Goal: Task Accomplishment & Management: Use online tool/utility

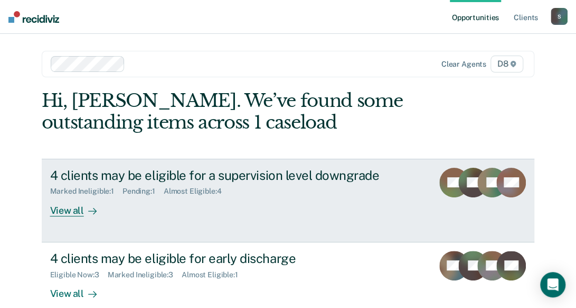
click at [74, 210] on div "View all" at bounding box center [79, 205] width 59 height 21
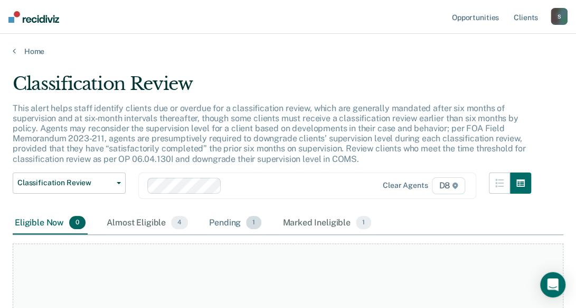
click at [227, 221] on div "Pending 1" at bounding box center [235, 222] width 57 height 23
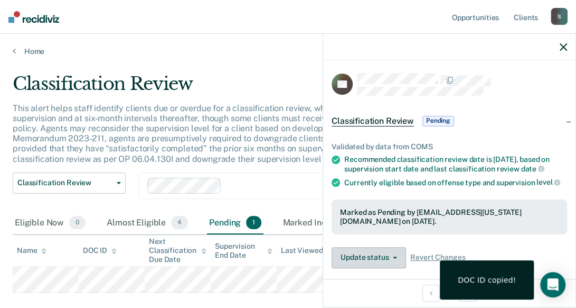
click at [389, 258] on span "button" at bounding box center [393, 257] width 8 height 2
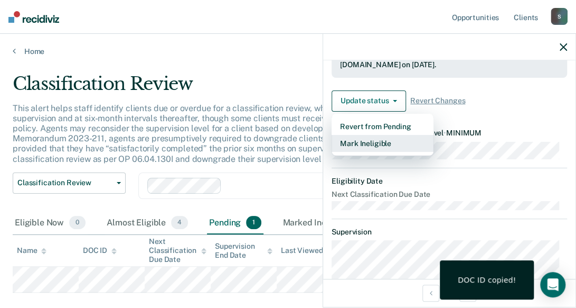
scroll to position [172, 0]
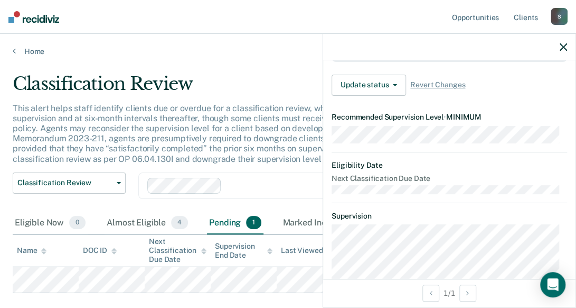
click at [504, 96] on div "Update status Revert from Pending Mark Ineligible Revert Changes" at bounding box center [450, 84] width 236 height 21
click at [395, 92] on button "Update status" at bounding box center [369, 84] width 74 height 21
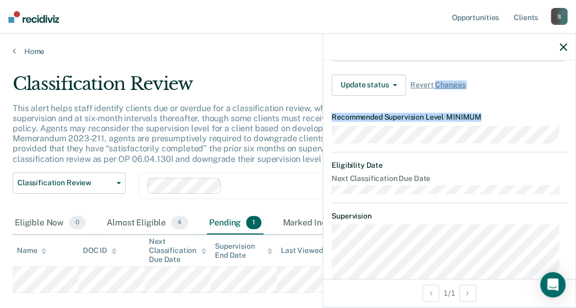
drag, startPoint x: 434, startPoint y: 91, endPoint x: 481, endPoint y: 201, distance: 118.8
click at [481, 201] on article "ER Classification Review Pending Validated by data from COMS Recommended classi…" at bounding box center [450, 154] width 236 height 506
drag, startPoint x: 481, startPoint y: 201, endPoint x: 425, endPoint y: 167, distance: 65.2
click at [425, 167] on dt "Eligibility Date" at bounding box center [450, 165] width 236 height 9
click at [396, 91] on button "Update status" at bounding box center [369, 84] width 74 height 21
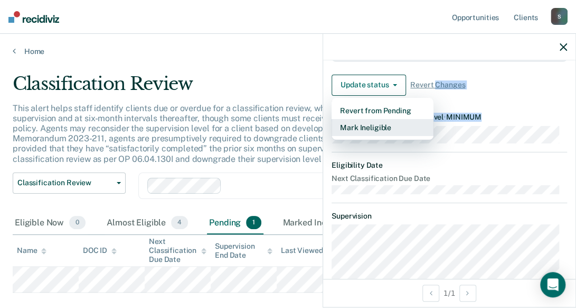
click at [385, 132] on button "Mark Ineligible" at bounding box center [383, 127] width 102 height 17
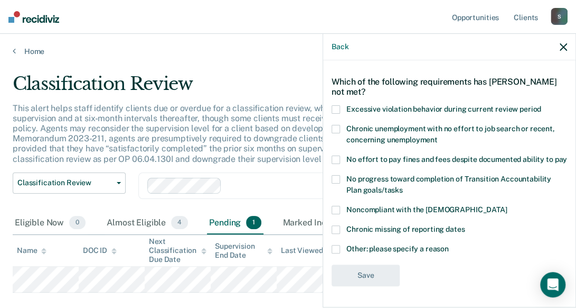
click at [334, 249] on span at bounding box center [336, 249] width 8 height 8
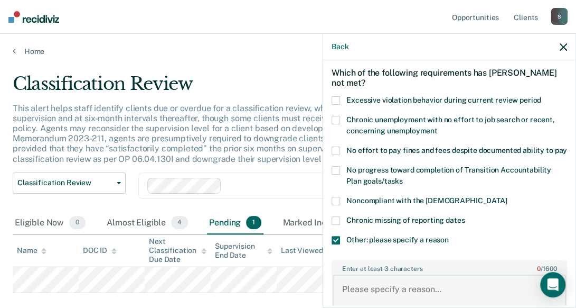
click at [383, 295] on textarea "Enter at least 3 characters 0 / 1600" at bounding box center [450, 293] width 234 height 39
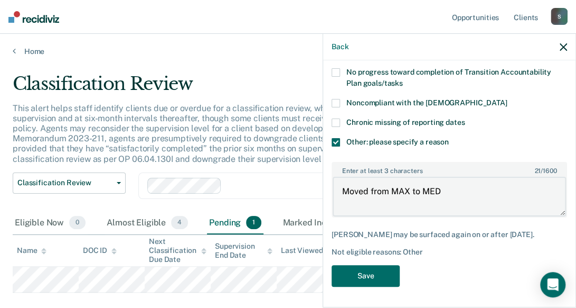
scroll to position [151, 0]
type textarea "Moved from MAX to MED"
click at [387, 286] on button "Save" at bounding box center [366, 275] width 68 height 22
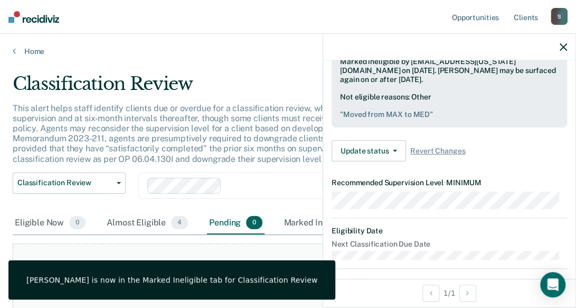
click at [563, 49] on icon "button" at bounding box center [563, 46] width 7 height 7
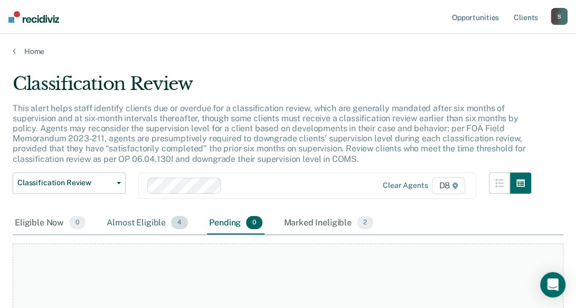
click at [151, 227] on div "Almost Eligible 4" at bounding box center [148, 222] width 86 height 23
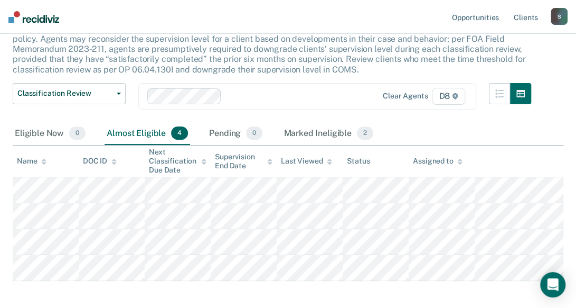
scroll to position [106, 0]
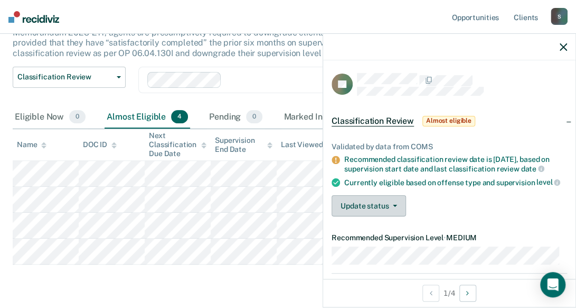
click at [383, 214] on button "Update status" at bounding box center [369, 205] width 74 height 21
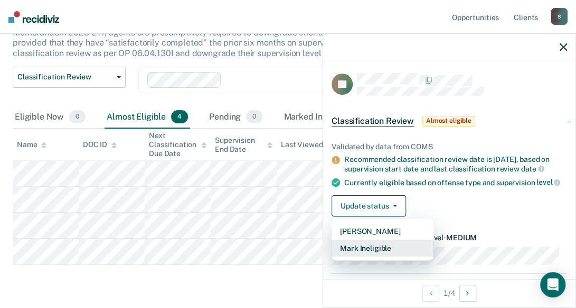
click at [376, 256] on button "Mark Ineligible" at bounding box center [383, 247] width 102 height 17
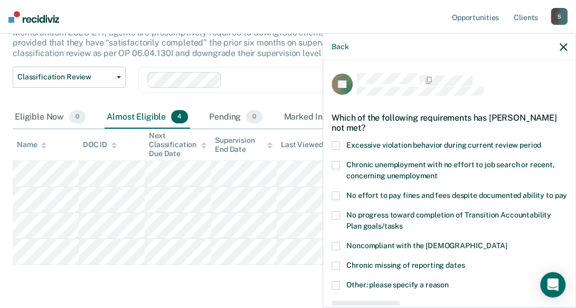
click at [339, 145] on span at bounding box center [336, 145] width 8 height 8
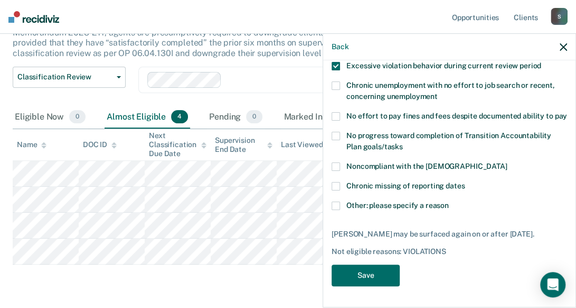
scroll to position [88, 0]
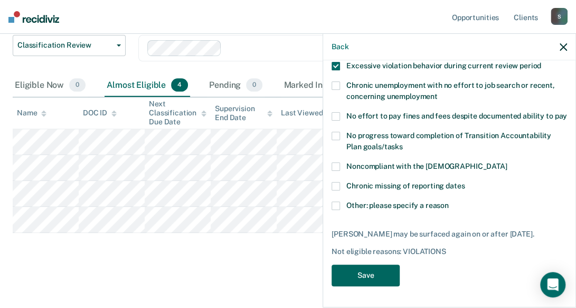
click at [374, 275] on button "Save" at bounding box center [366, 275] width 68 height 22
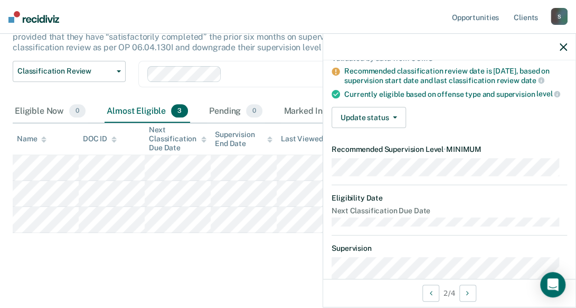
click at [564, 48] on icon "button" at bounding box center [563, 46] width 7 height 7
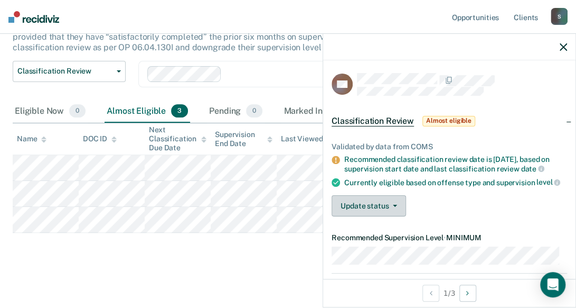
click at [375, 214] on button "Update status" at bounding box center [369, 205] width 74 height 21
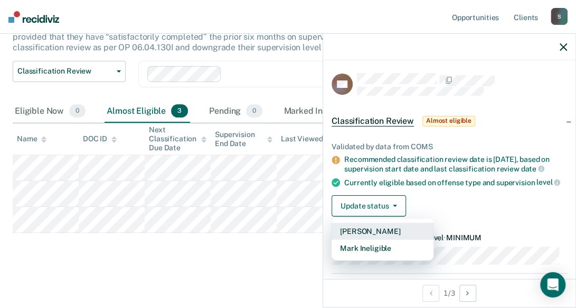
click at [388, 239] on button "[PERSON_NAME]" at bounding box center [383, 230] width 102 height 17
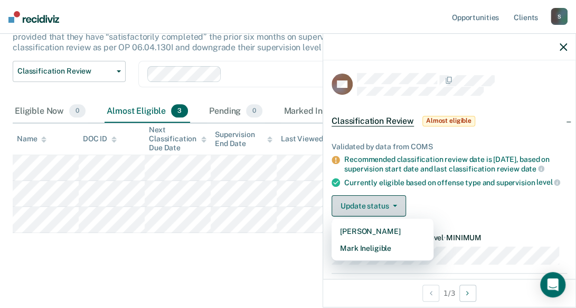
scroll to position [86, 0]
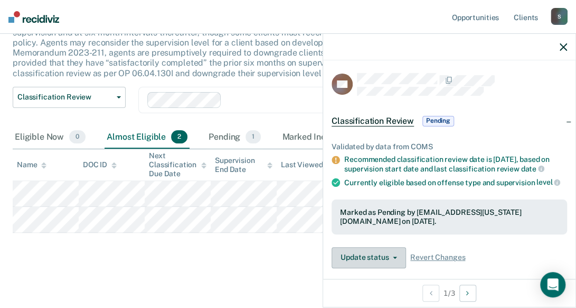
click at [385, 263] on button "Update status" at bounding box center [369, 257] width 74 height 21
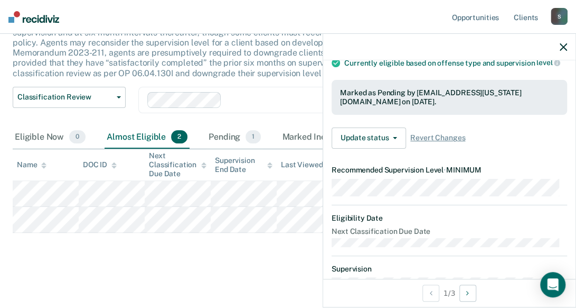
click at [534, 163] on article "FM Classification Review Pending Validated by data from COMS Recommended classi…" at bounding box center [450, 207] width 236 height 506
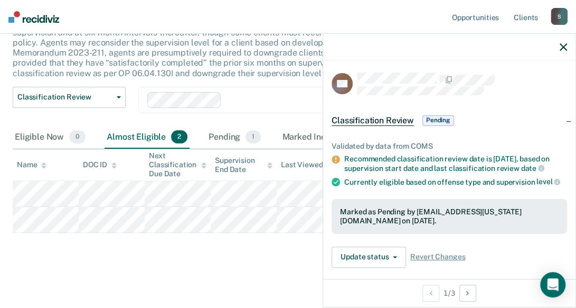
scroll to position [0, 0]
click at [564, 43] on button "button" at bounding box center [563, 46] width 7 height 9
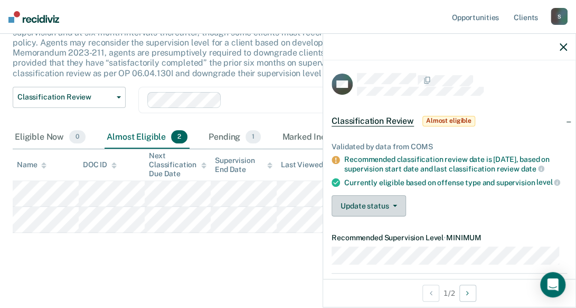
click at [382, 214] on button "Update status" at bounding box center [369, 205] width 74 height 21
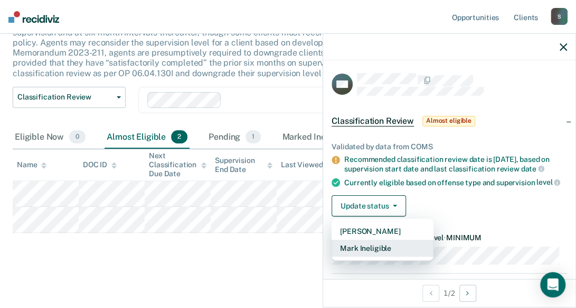
click at [384, 256] on button "Mark Ineligible" at bounding box center [383, 247] width 102 height 17
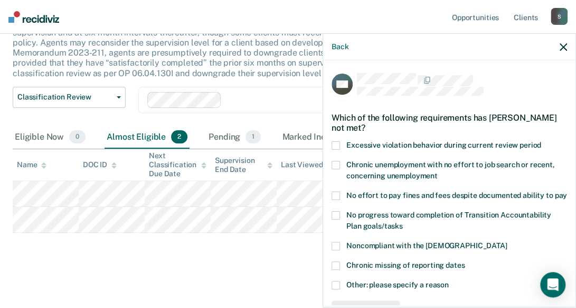
click at [223, 245] on div "Classification Review This alert helps staff identify clients due or overdue fo…" at bounding box center [288, 125] width 551 height 276
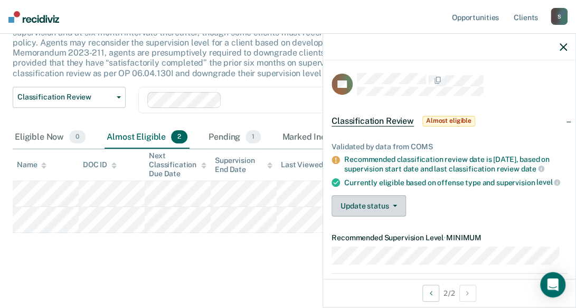
click at [360, 202] on button "Update status" at bounding box center [369, 205] width 74 height 21
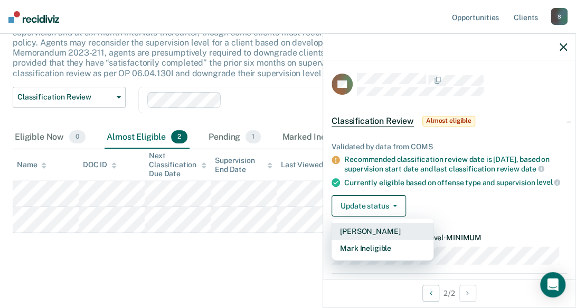
click at [376, 237] on button "[PERSON_NAME]" at bounding box center [383, 230] width 102 height 17
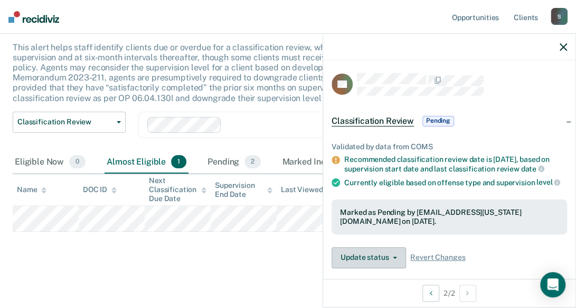
scroll to position [60, 0]
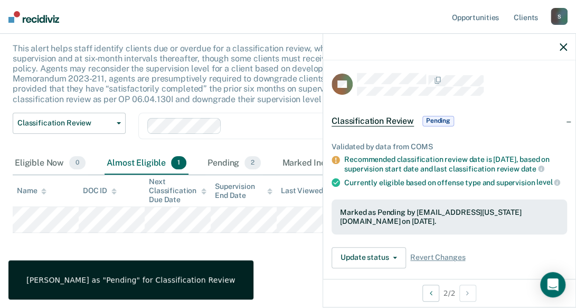
click at [275, 248] on div "Classification Review This alert helps staff identify clients due or overdue fo…" at bounding box center [288, 138] width 551 height 250
click at [230, 162] on div "Pending 2" at bounding box center [235, 163] width 58 height 23
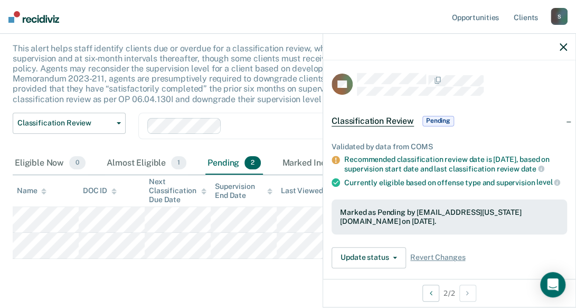
click at [190, 284] on div "Classification Review This alert helps staff identify clients due or overdue fo…" at bounding box center [288, 151] width 551 height 276
click at [135, 160] on div "Almost Eligible 1" at bounding box center [147, 163] width 84 height 23
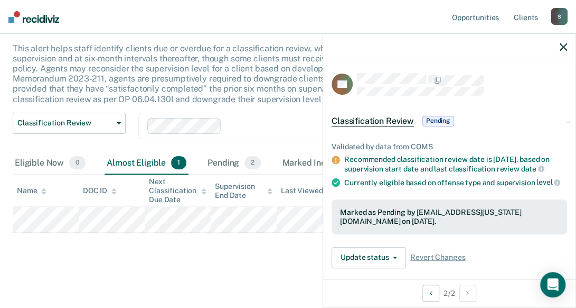
click at [241, 262] on main "Classification Review This alert helps staff identify clients due or overdue fo…" at bounding box center [288, 150] width 576 height 309
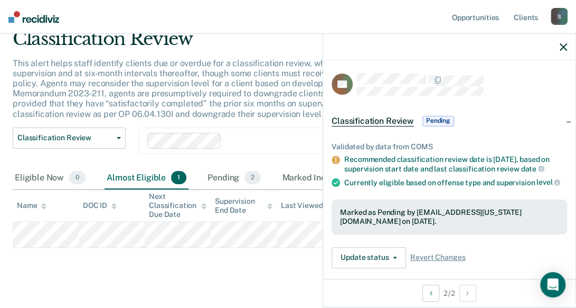
click at [267, 154] on div "Clear agents D8" at bounding box center [307, 140] width 338 height 26
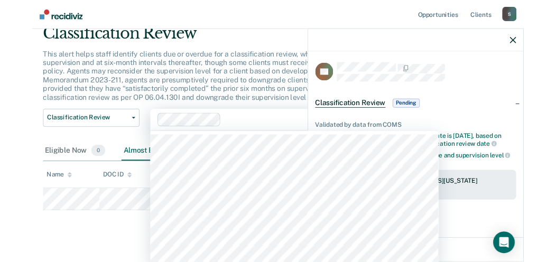
scroll to position [49, 0]
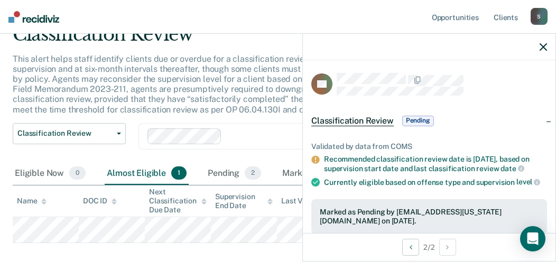
click at [260, 127] on div "option [PERSON_NAME], selected. Select is focused ,type to refine list, press D…" at bounding box center [298, 136] width 320 height 26
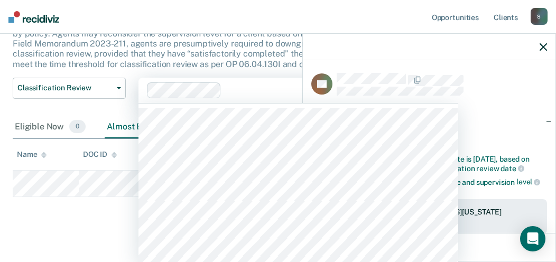
click at [67, 225] on div "Classification Review This alert helps staff identify clients due or overdue fo…" at bounding box center [278, 102] width 530 height 249
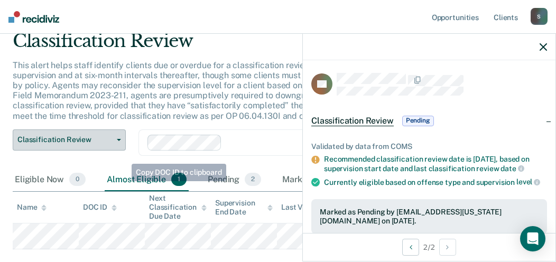
scroll to position [0, 0]
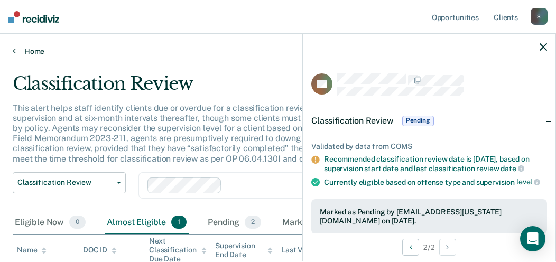
click at [14, 50] on icon at bounding box center [14, 50] width 3 height 8
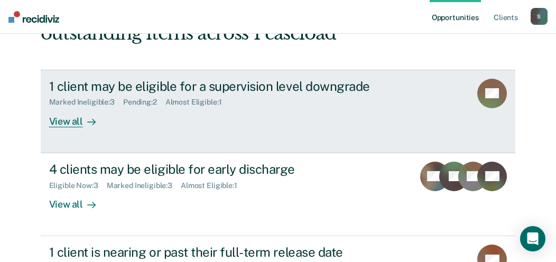
scroll to position [106, 0]
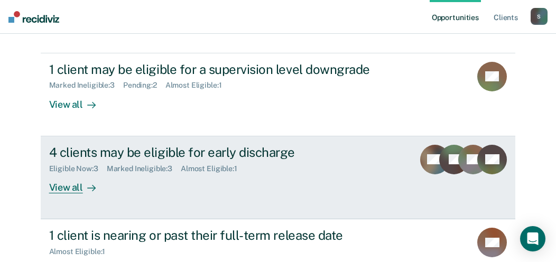
click at [69, 189] on div "View all" at bounding box center [78, 183] width 59 height 21
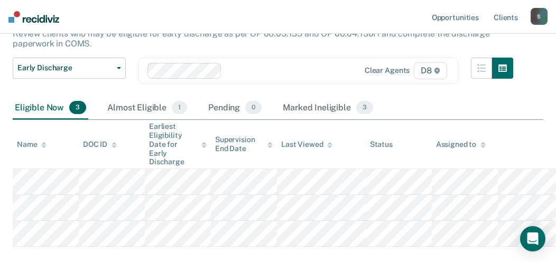
scroll to position [106, 0]
click at [137, 107] on div "Almost Eligible 1" at bounding box center [147, 107] width 84 height 23
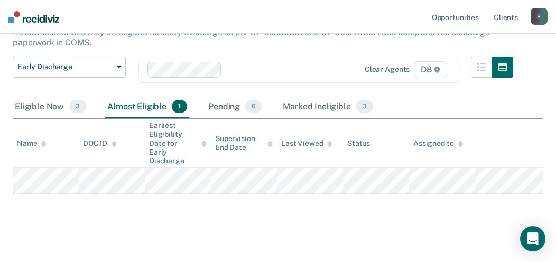
scroll to position [104, 0]
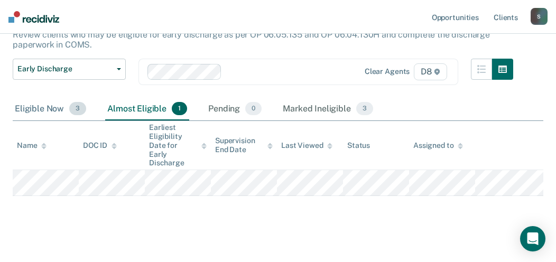
click at [46, 115] on div "Eligible Now 3" at bounding box center [51, 109] width 76 height 23
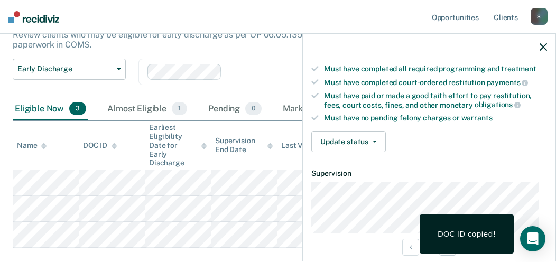
scroll to position [264, 0]
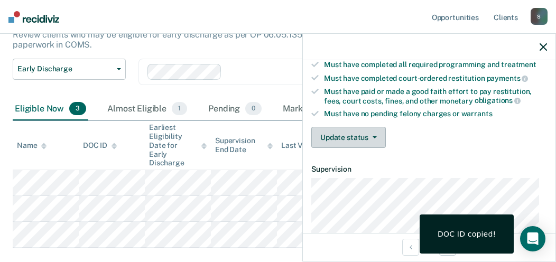
click at [355, 137] on button "Update status" at bounding box center [348, 137] width 74 height 21
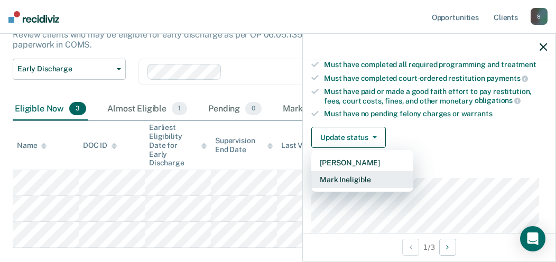
click at [351, 180] on button "Mark Ineligible" at bounding box center [362, 179] width 102 height 17
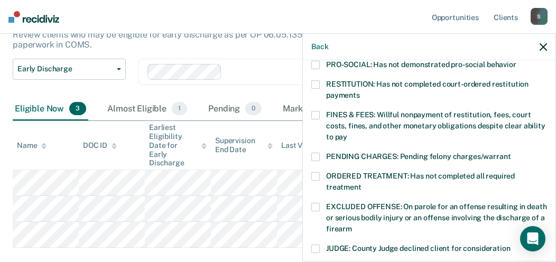
click at [315, 153] on span at bounding box center [315, 157] width 8 height 8
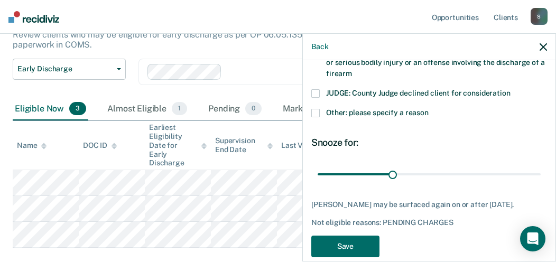
scroll to position [423, 0]
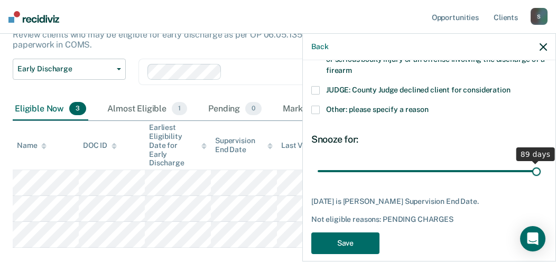
drag, startPoint x: 393, startPoint y: 157, endPoint x: 506, endPoint y: 181, distance: 116.0
type input "89"
click at [537, 162] on input "range" at bounding box center [429, 171] width 223 height 18
click at [365, 232] on button "Save" at bounding box center [345, 243] width 68 height 22
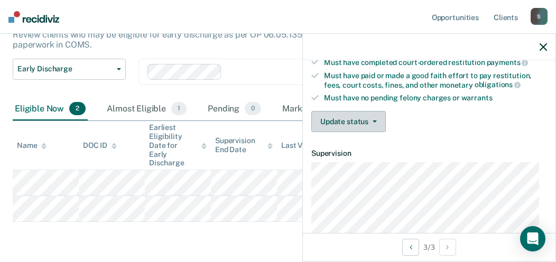
scroll to position [264, 0]
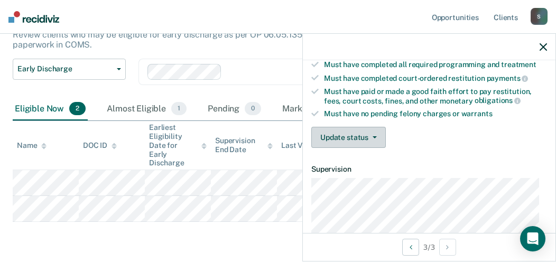
click at [349, 133] on button "Update status" at bounding box center [348, 137] width 74 height 21
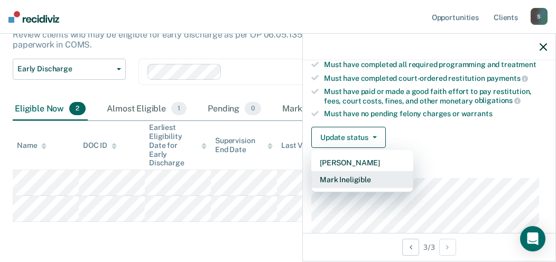
click at [340, 179] on button "Mark Ineligible" at bounding box center [362, 179] width 102 height 17
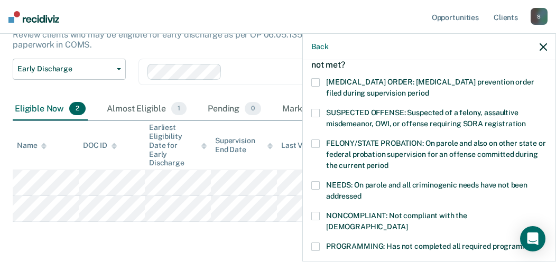
scroll to position [53, 0]
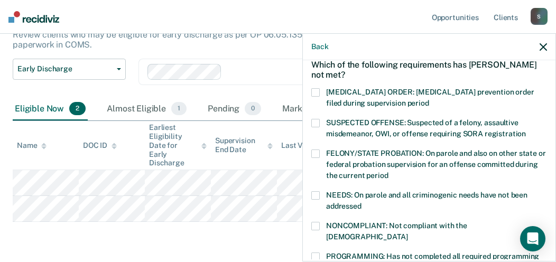
click at [313, 194] on span at bounding box center [315, 195] width 8 height 8
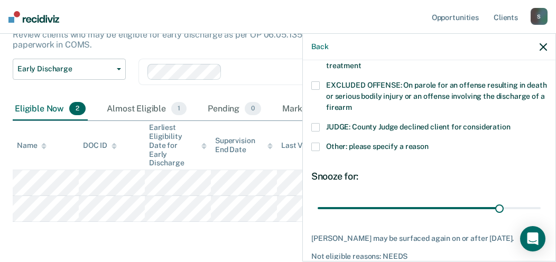
scroll to position [423, 0]
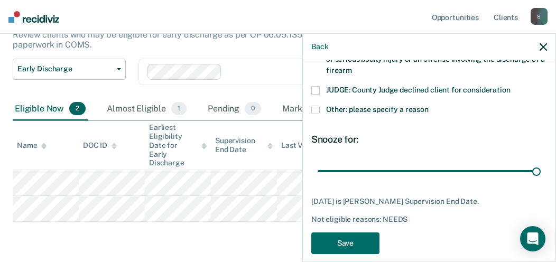
drag, startPoint x: 491, startPoint y: 158, endPoint x: 542, endPoint y: 159, distance: 50.7
type input "36"
click at [541, 162] on input "range" at bounding box center [429, 171] width 223 height 18
click at [370, 232] on button "Save" at bounding box center [345, 243] width 68 height 22
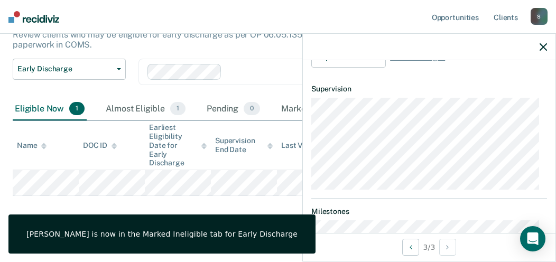
click at [276, 197] on div "Early Discharge Early Discharge is the termination of the period of probation o…" at bounding box center [278, 97] width 530 height 257
click at [538, 48] on div at bounding box center [429, 47] width 253 height 26
click at [546, 44] on icon "button" at bounding box center [542, 46] width 7 height 7
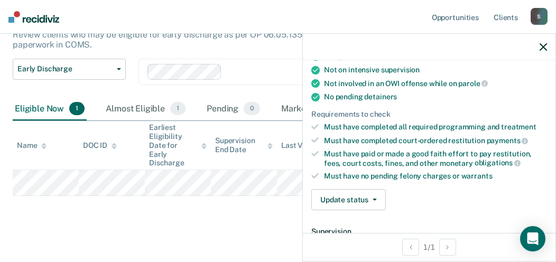
scroll to position [211, 0]
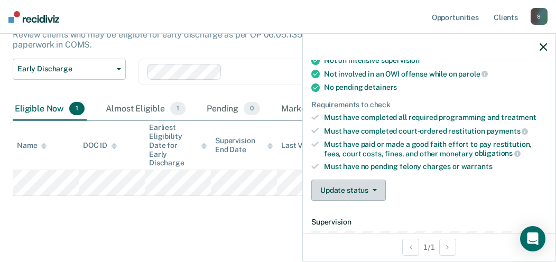
click at [361, 187] on button "Update status" at bounding box center [348, 190] width 74 height 21
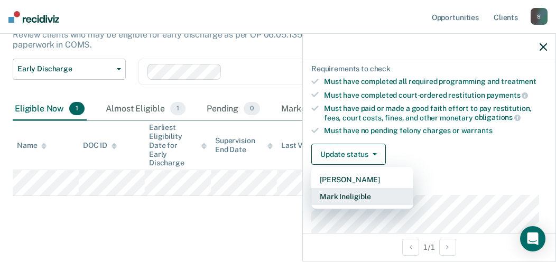
scroll to position [264, 0]
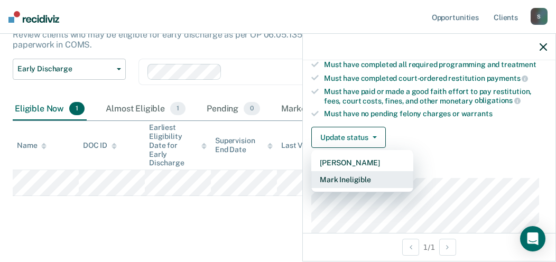
click at [365, 175] on button "Mark Ineligible" at bounding box center [362, 179] width 102 height 17
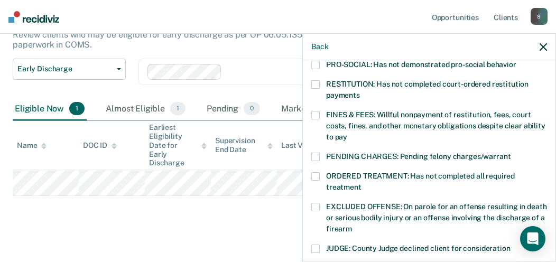
click at [318, 111] on span at bounding box center [315, 115] width 8 height 8
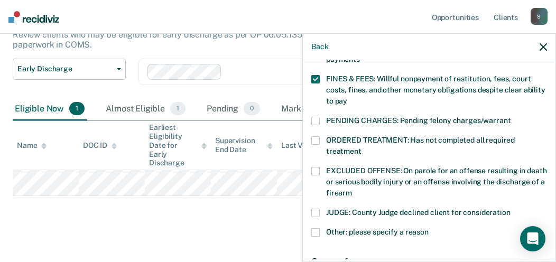
scroll to position [317, 0]
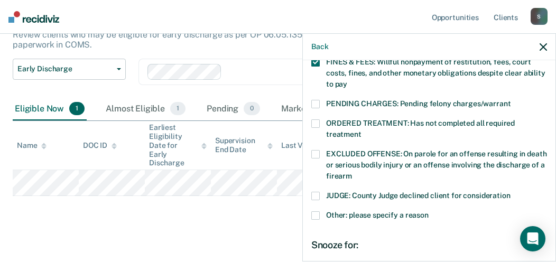
click at [313, 211] on span at bounding box center [315, 215] width 8 height 8
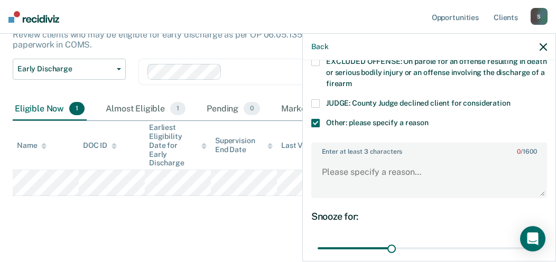
scroll to position [423, 0]
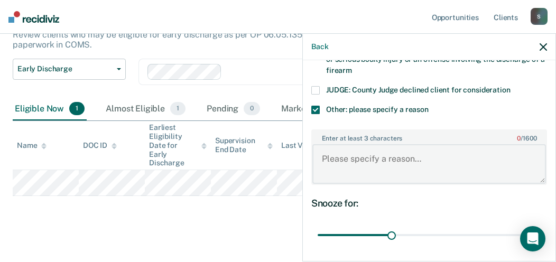
click at [352, 150] on textarea "Enter at least 3 characters 0 / 1600" at bounding box center [429, 163] width 234 height 39
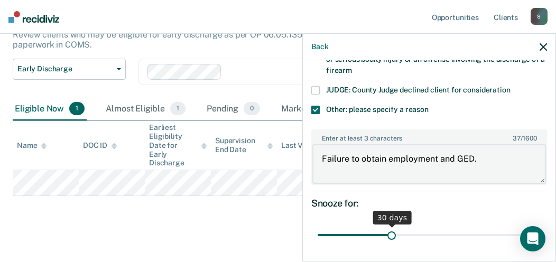
type textarea "Failure to obtain employment and GED."
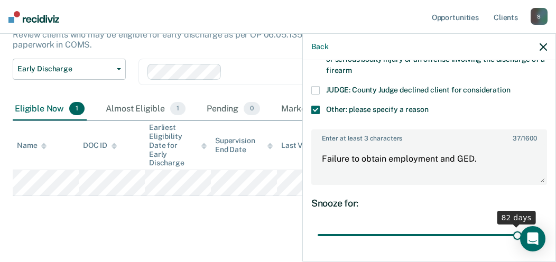
drag, startPoint x: 389, startPoint y: 221, endPoint x: 510, endPoint y: 222, distance: 121.5
type input "82"
click at [510, 226] on input "range" at bounding box center [429, 235] width 223 height 18
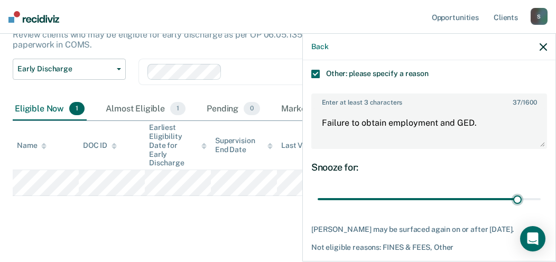
scroll to position [496, 0]
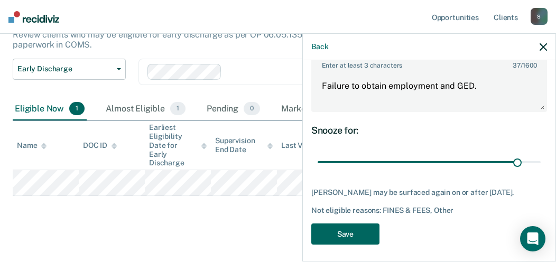
click at [353, 227] on button "Save" at bounding box center [345, 234] width 68 height 22
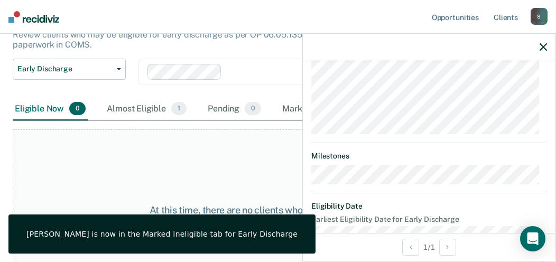
click at [543, 44] on icon "button" at bounding box center [542, 46] width 7 height 7
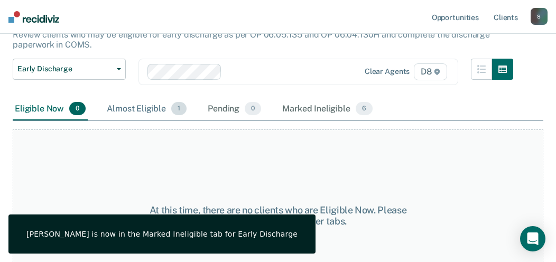
click at [135, 105] on div "Almost Eligible 1" at bounding box center [147, 109] width 84 height 23
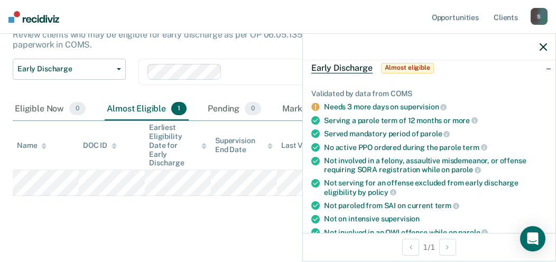
scroll to position [264, 0]
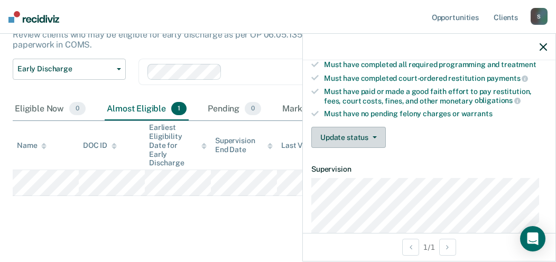
click at [348, 134] on button "Update status" at bounding box center [348, 137] width 74 height 21
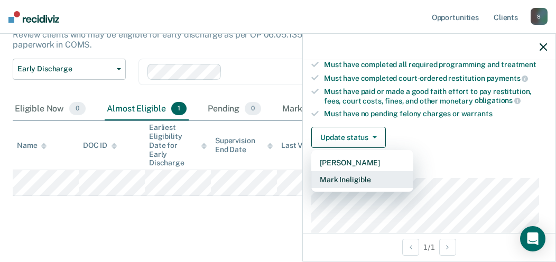
click at [359, 180] on button "Mark Ineligible" at bounding box center [362, 179] width 102 height 17
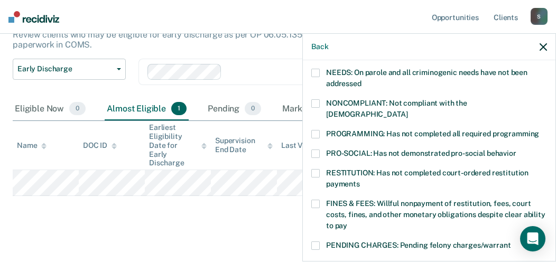
scroll to position [159, 0]
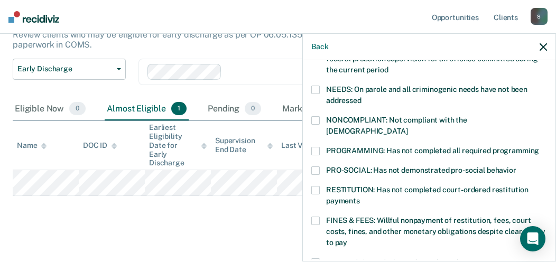
click at [322, 120] on label "NONCOMPLIANT: Not compliant with the [DEMOGRAPHIC_DATA]" at bounding box center [429, 127] width 236 height 22
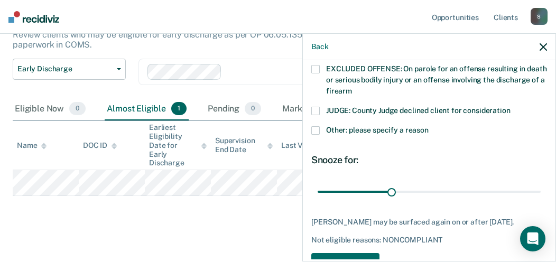
scroll to position [423, 0]
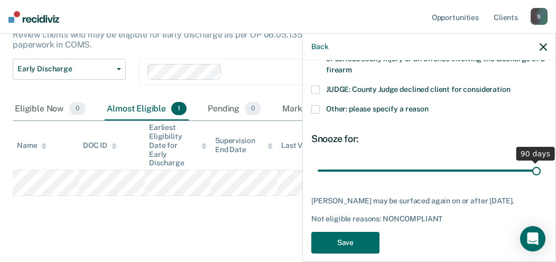
drag, startPoint x: 389, startPoint y: 159, endPoint x: 556, endPoint y: 162, distance: 167.0
type input "90"
click at [541, 162] on input "range" at bounding box center [429, 170] width 223 height 18
click at [367, 232] on button "Save" at bounding box center [345, 243] width 68 height 22
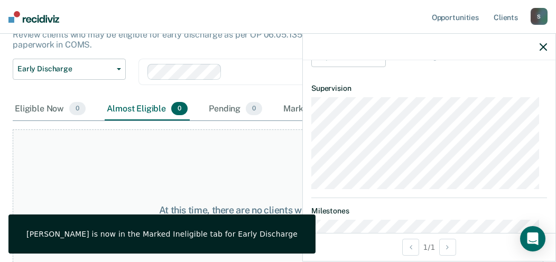
click at [544, 45] on icon "button" at bounding box center [542, 46] width 7 height 7
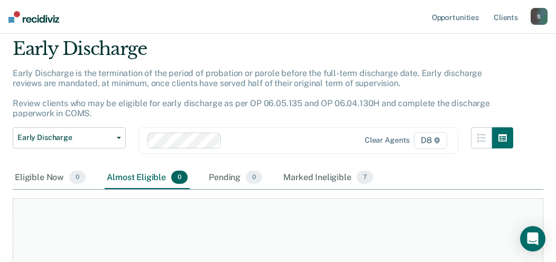
scroll to position [0, 0]
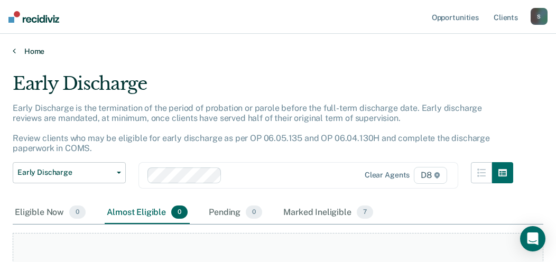
click at [49, 52] on link "Home" at bounding box center [278, 51] width 530 height 10
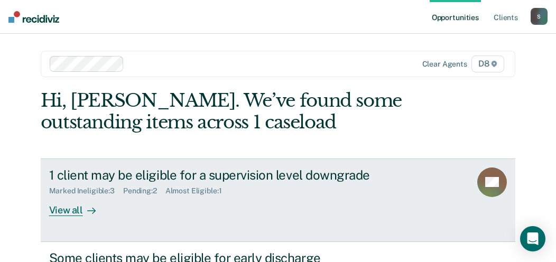
click at [67, 212] on div "View all" at bounding box center [78, 205] width 59 height 21
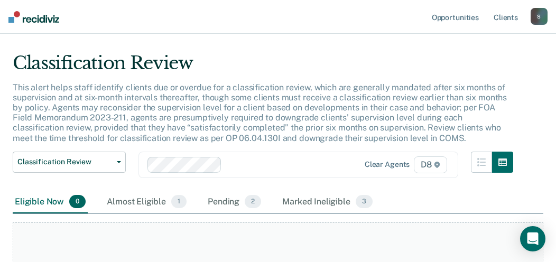
scroll to position [53, 0]
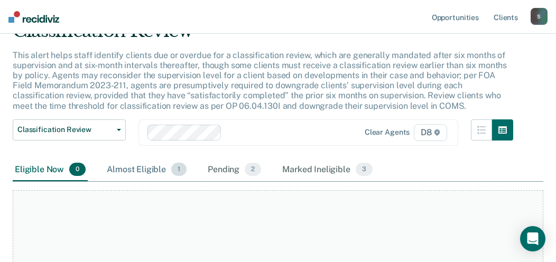
click at [142, 167] on div "Almost Eligible 1" at bounding box center [147, 170] width 84 height 23
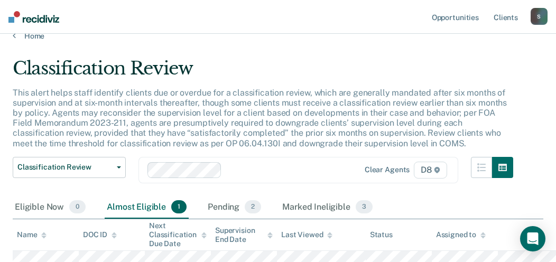
scroll to position [0, 0]
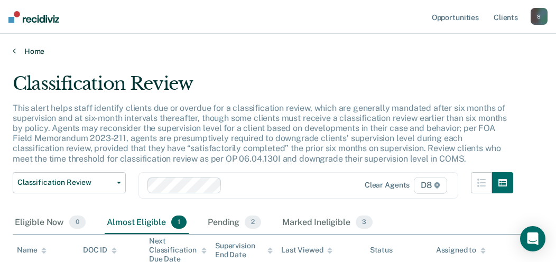
click at [30, 50] on link "Home" at bounding box center [278, 51] width 530 height 10
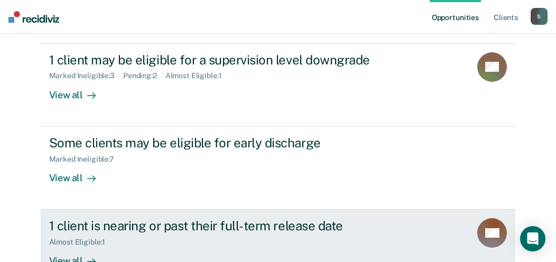
scroll to position [211, 0]
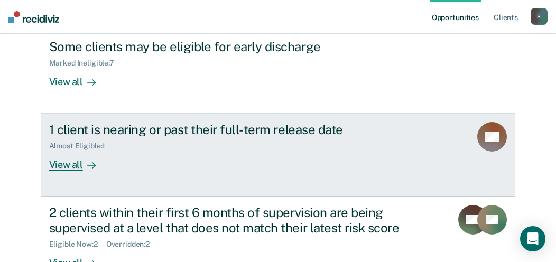
click at [66, 164] on div "View all" at bounding box center [78, 161] width 59 height 21
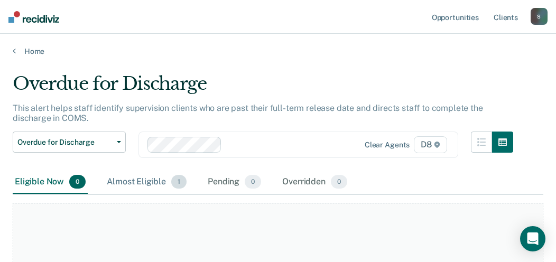
click at [155, 180] on div "Almost Eligible 1" at bounding box center [147, 182] width 84 height 23
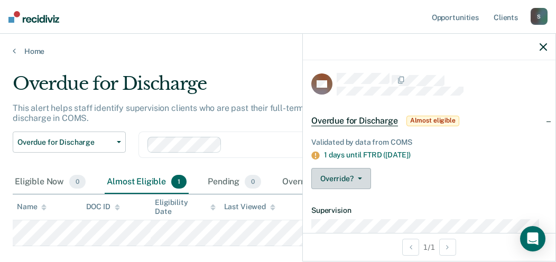
click at [352, 182] on button "Override?" at bounding box center [341, 178] width 60 height 21
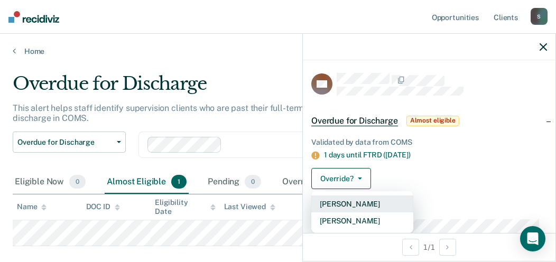
click at [352, 202] on button "[PERSON_NAME]" at bounding box center [362, 203] width 102 height 17
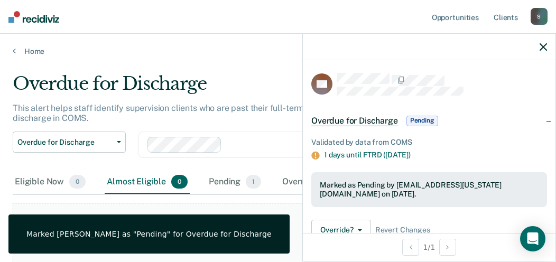
click at [260, 75] on div "Overdue for Discharge" at bounding box center [263, 88] width 500 height 30
click at [33, 50] on link "Home" at bounding box center [278, 51] width 530 height 10
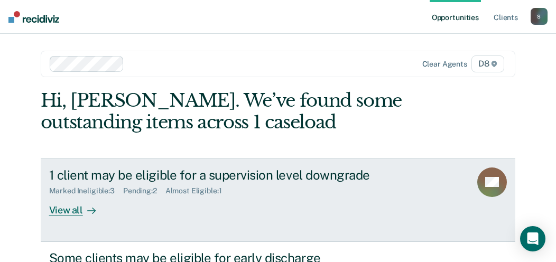
click at [62, 209] on div "View all" at bounding box center [78, 205] width 59 height 21
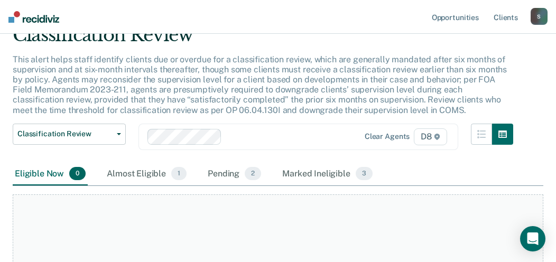
scroll to position [106, 0]
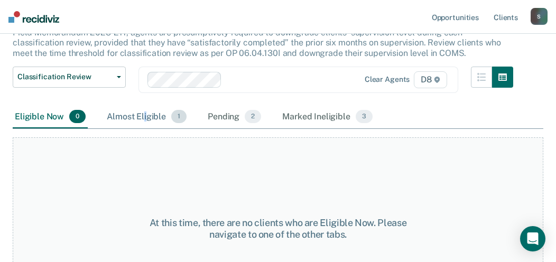
click at [143, 114] on div "Almost Eligible 1" at bounding box center [147, 117] width 84 height 23
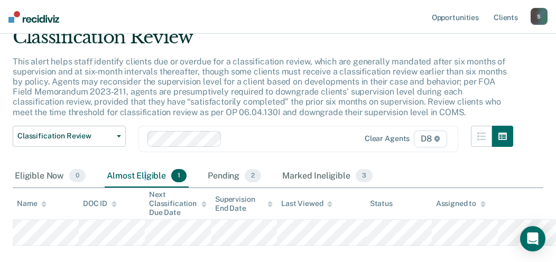
scroll to position [0, 0]
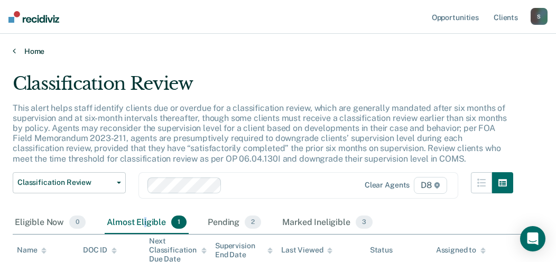
click at [29, 52] on link "Home" at bounding box center [278, 51] width 530 height 10
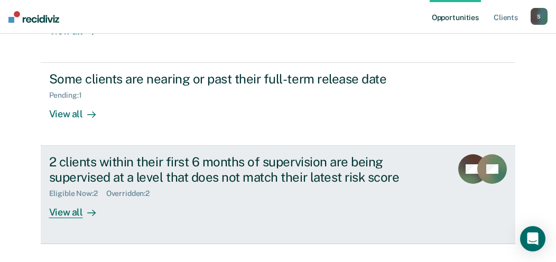
scroll to position [285, 0]
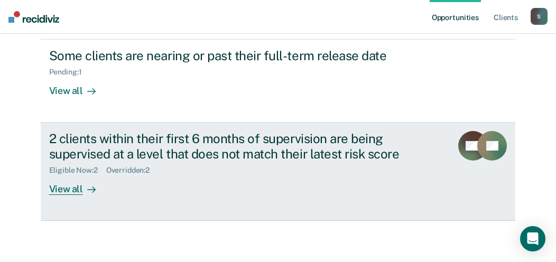
click at [72, 191] on div "View all" at bounding box center [78, 185] width 59 height 21
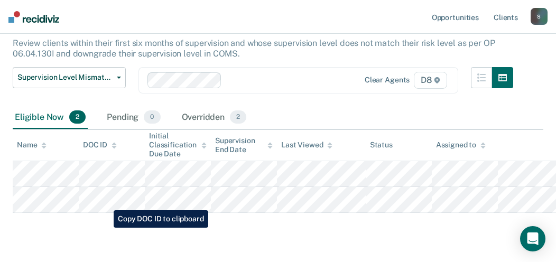
scroll to position [106, 0]
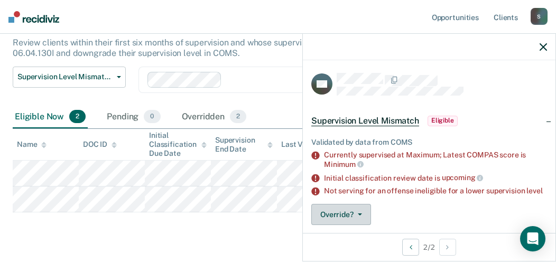
click at [346, 222] on button "Override?" at bounding box center [341, 214] width 60 height 21
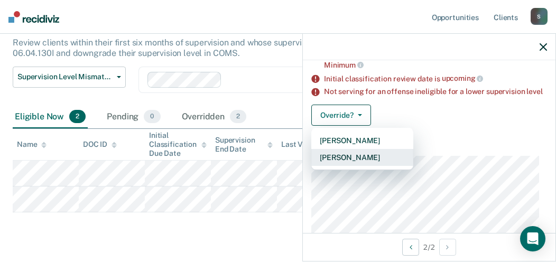
click at [363, 163] on button "[PERSON_NAME]" at bounding box center [362, 157] width 102 height 17
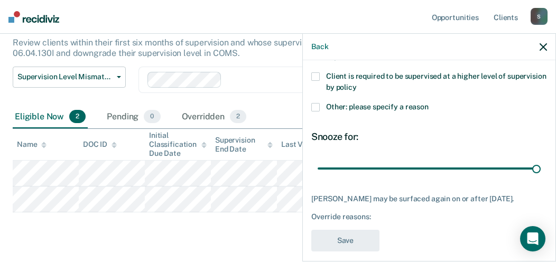
drag, startPoint x: 387, startPoint y: 169, endPoint x: 464, endPoint y: 151, distance: 79.1
type input "90"
click at [541, 166] on input "range" at bounding box center [429, 168] width 223 height 18
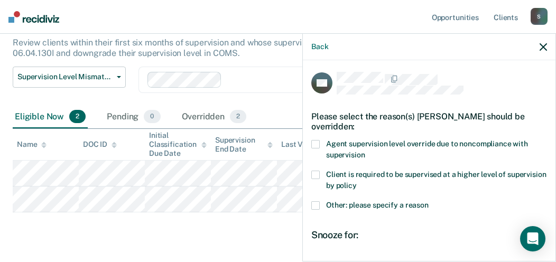
scroll to position [0, 0]
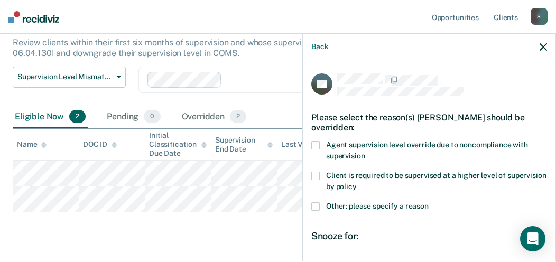
click at [314, 175] on span at bounding box center [315, 176] width 8 height 8
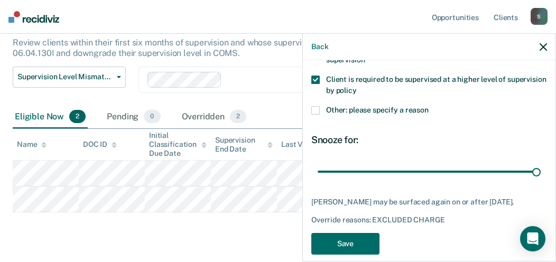
scroll to position [108, 0]
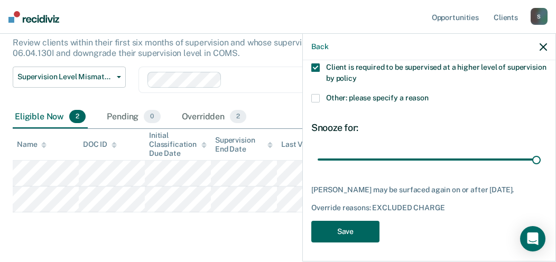
click at [348, 231] on button "Save" at bounding box center [345, 232] width 68 height 22
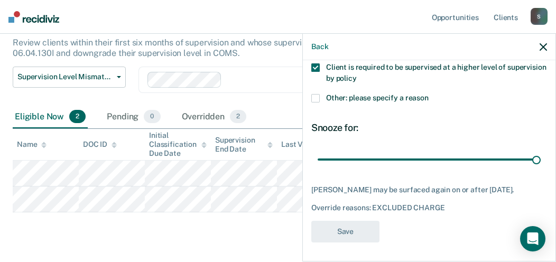
scroll to position [105, 0]
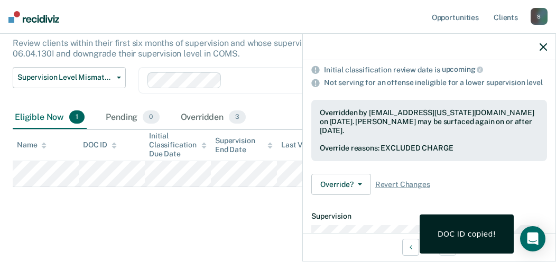
click at [540, 43] on icon "button" at bounding box center [542, 46] width 7 height 7
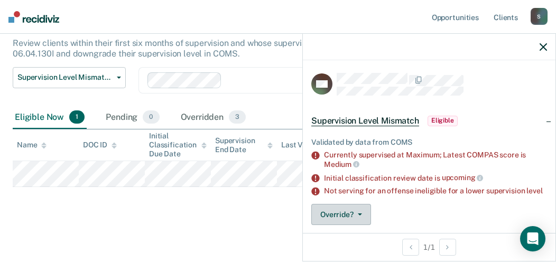
click at [346, 219] on button "Override?" at bounding box center [341, 214] width 60 height 21
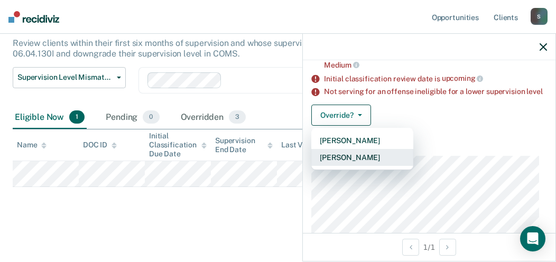
click at [349, 166] on button "[PERSON_NAME]" at bounding box center [362, 157] width 102 height 17
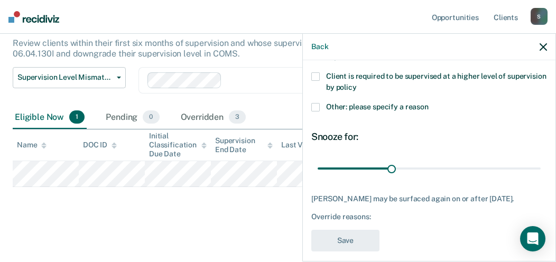
scroll to position [0, 0]
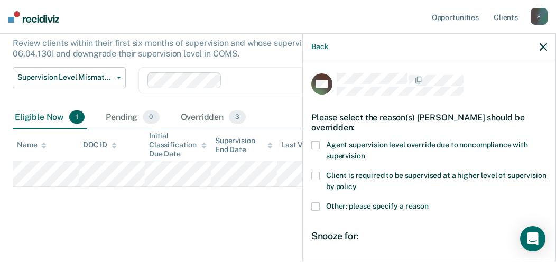
click at [314, 141] on span at bounding box center [315, 145] width 8 height 8
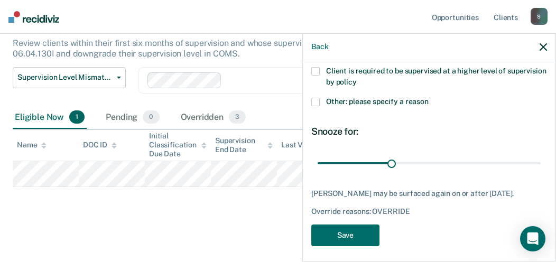
scroll to position [106, 0]
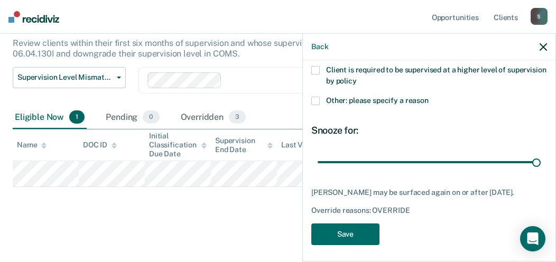
drag, startPoint x: 386, startPoint y: 159, endPoint x: 556, endPoint y: 154, distance: 170.2
type input "90"
click at [541, 154] on input "range" at bounding box center [429, 162] width 223 height 18
click at [352, 244] on button "Save" at bounding box center [345, 234] width 68 height 22
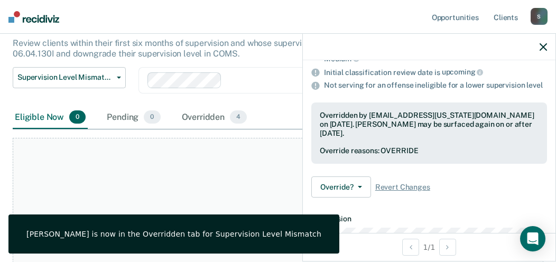
click at [543, 46] on icon "button" at bounding box center [542, 46] width 7 height 7
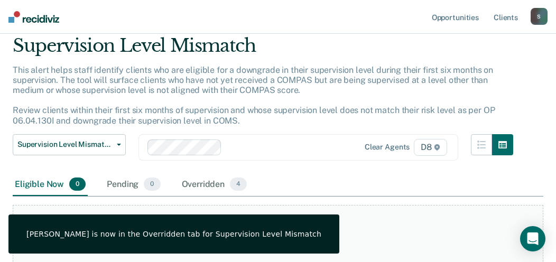
scroll to position [0, 0]
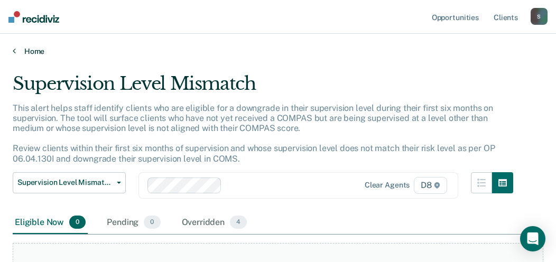
click at [38, 50] on link "Home" at bounding box center [278, 51] width 530 height 10
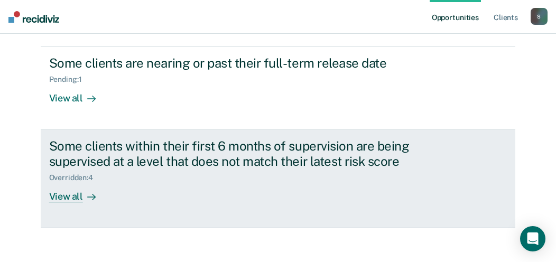
scroll to position [285, 0]
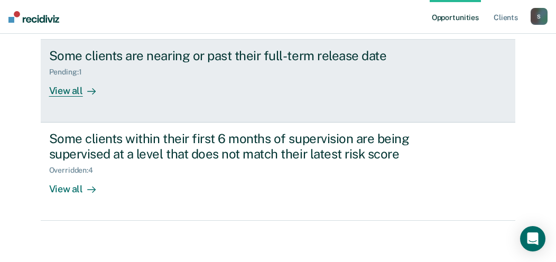
click at [69, 88] on div "View all" at bounding box center [78, 87] width 59 height 21
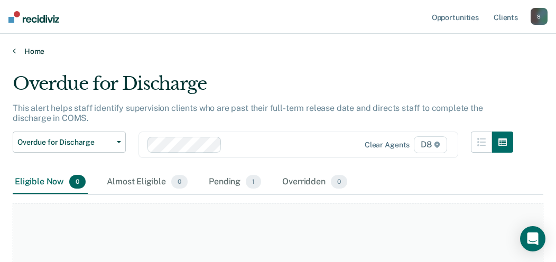
click at [35, 49] on link "Home" at bounding box center [278, 51] width 530 height 10
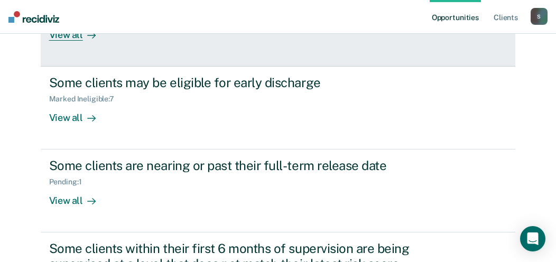
scroll to position [21, 0]
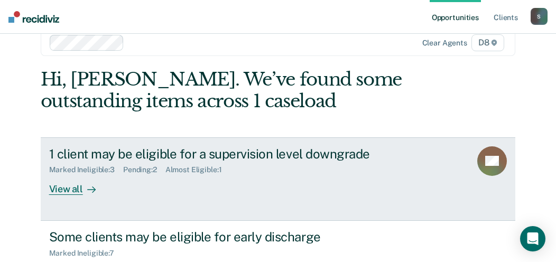
click at [69, 186] on div "View all" at bounding box center [78, 184] width 59 height 21
